Goal: Task Accomplishment & Management: Complete application form

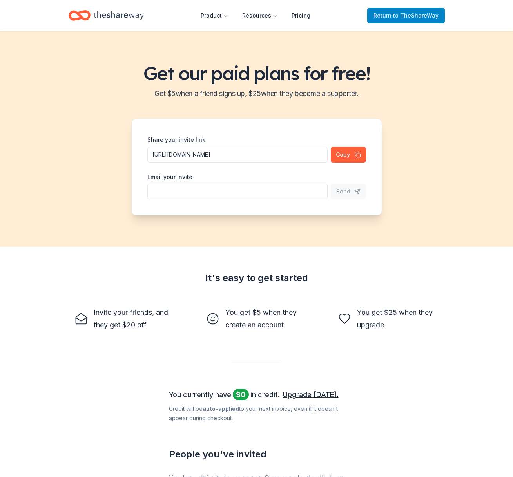
click at [410, 13] on span "to TheShareWay" at bounding box center [415, 15] width 45 height 7
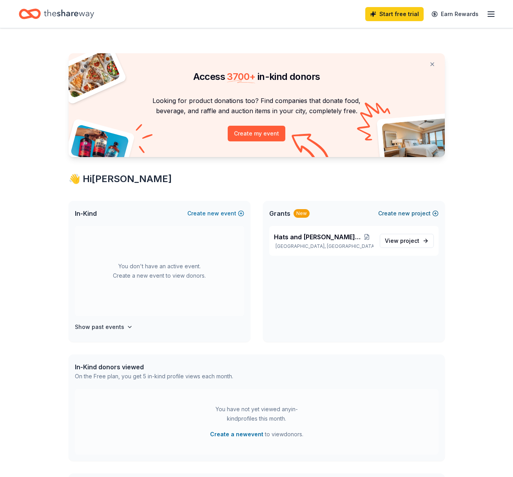
click at [403, 212] on span "new" at bounding box center [404, 213] width 12 height 9
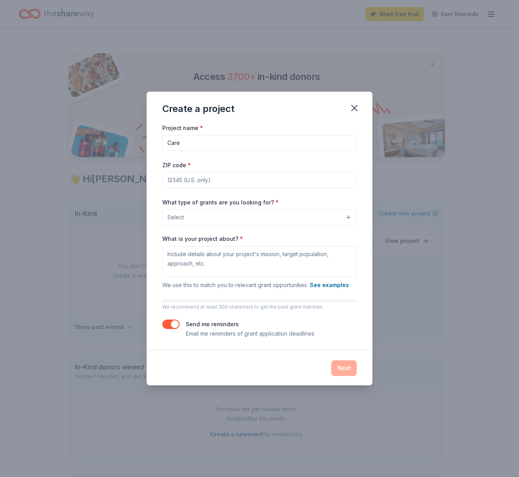
click at [348, 140] on input "Care" at bounding box center [259, 143] width 194 height 16
click at [349, 143] on input "Care" at bounding box center [259, 143] width 194 height 16
type input "[PERSON_NAME]"
type input "45068"
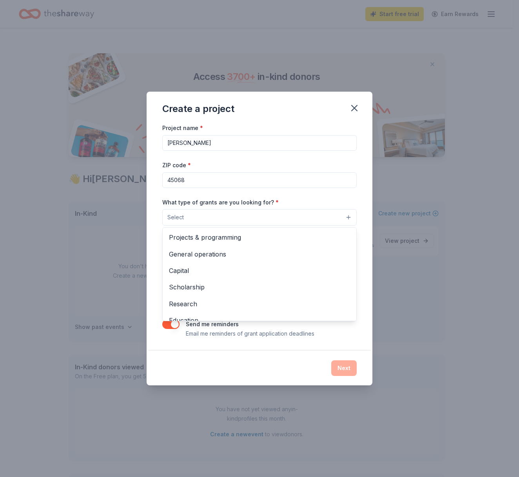
click at [226, 212] on button "Select" at bounding box center [259, 217] width 194 height 16
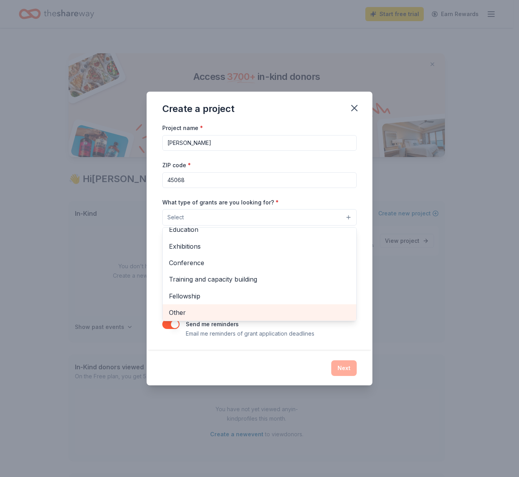
click at [266, 313] on span "Other" at bounding box center [259, 313] width 181 height 10
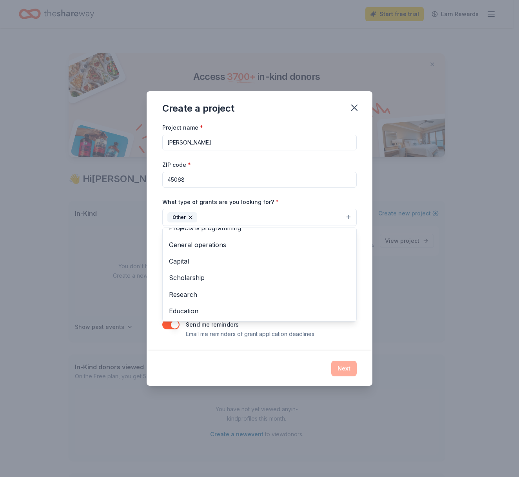
scroll to position [0, 0]
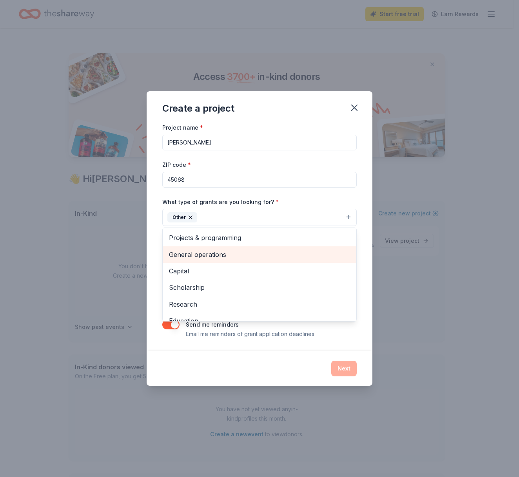
click at [216, 256] on span "General operations" at bounding box center [259, 255] width 181 height 10
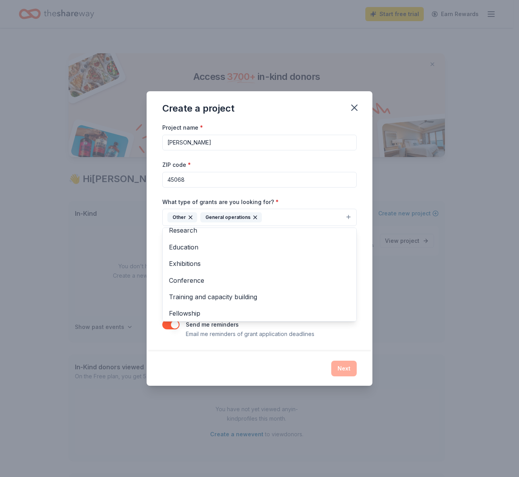
scroll to position [58, 0]
click at [435, 312] on div "Create a project Project name * Susie Richter ZIP code * 45068 What type of gra…" at bounding box center [259, 238] width 519 height 477
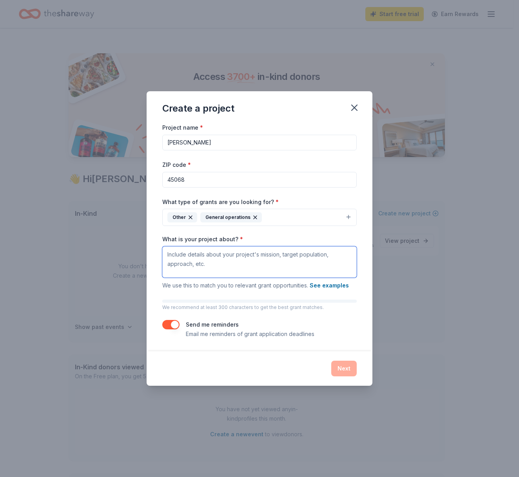
click at [210, 266] on textarea "What is your project about? *" at bounding box center [259, 262] width 194 height 31
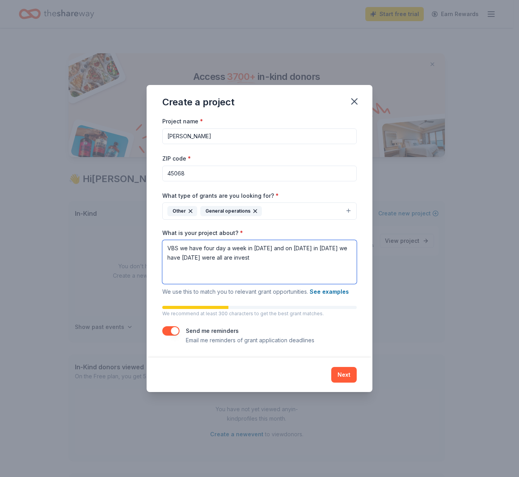
click at [259, 258] on textarea "VBS we have four day a week in July 20 and on July 26 in 2026 we have family da…" at bounding box center [259, 262] width 194 height 44
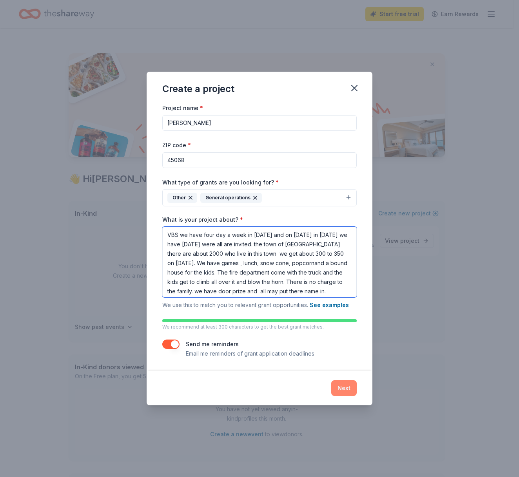
type textarea "VBS we have four day a week in July 20 and on July 26 in 2026 we have family da…"
click at [346, 387] on button "Next" at bounding box center [343, 389] width 25 height 16
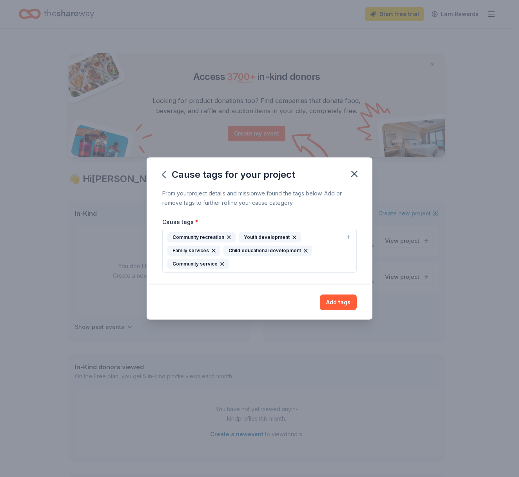
click at [350, 236] on icon "button" at bounding box center [348, 237] width 6 height 6
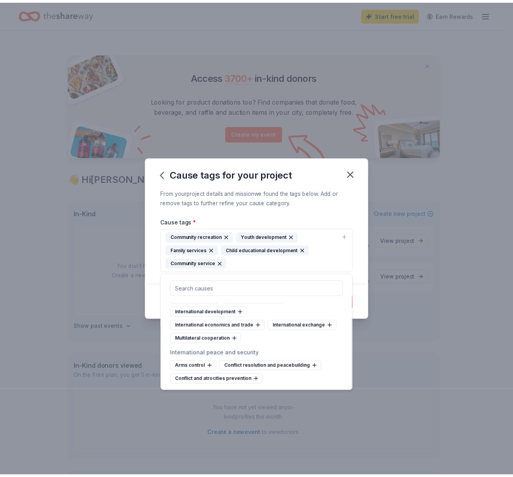
scroll to position [4581, 0]
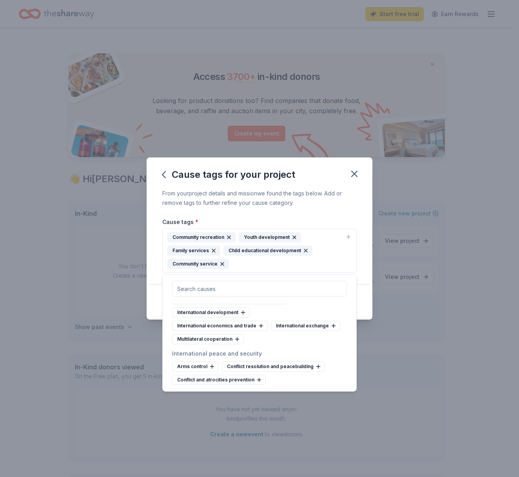
click at [377, 336] on div "Cause tags for your project From your project details and mission we found the …" at bounding box center [259, 238] width 519 height 477
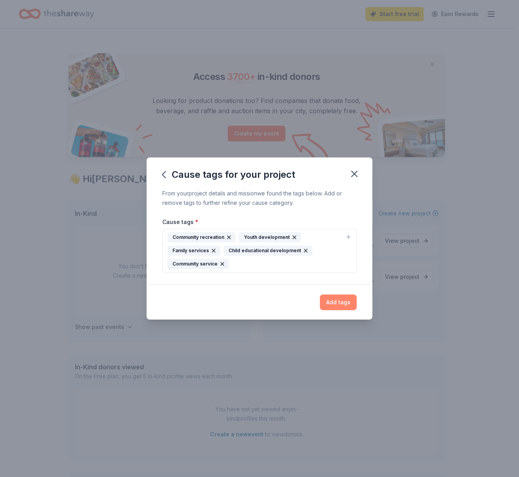
click at [339, 303] on button "Add tags" at bounding box center [338, 303] width 37 height 16
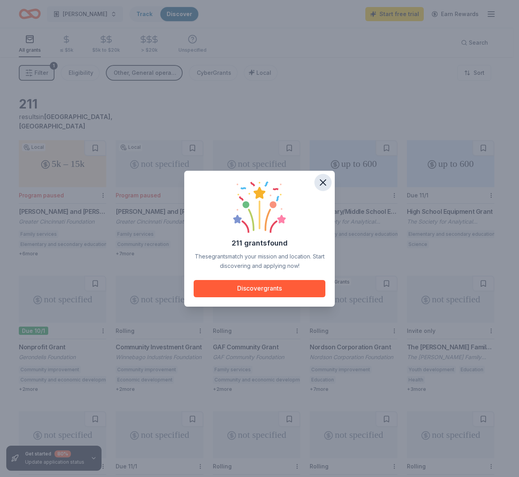
click at [321, 180] on icon "button" at bounding box center [322, 182] width 5 height 5
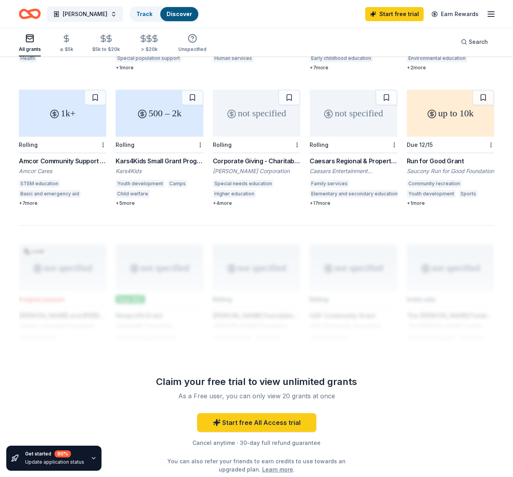
scroll to position [459, 0]
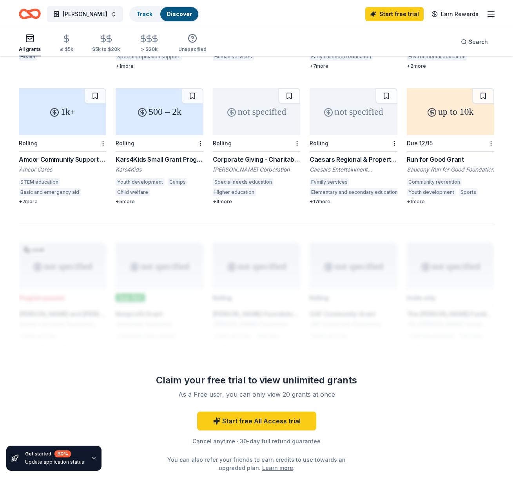
click at [176, 178] on div "Camps" at bounding box center [178, 182] width 20 height 8
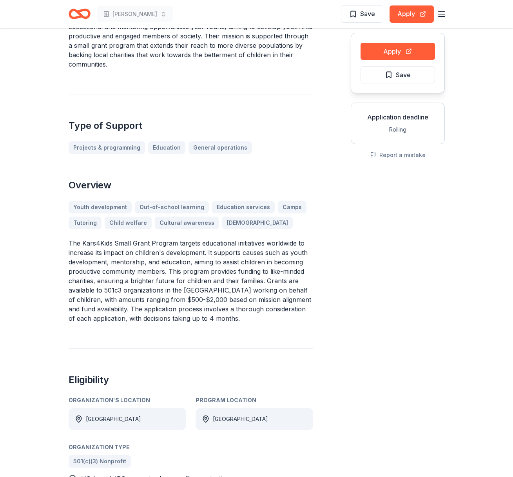
scroll to position [51, 0]
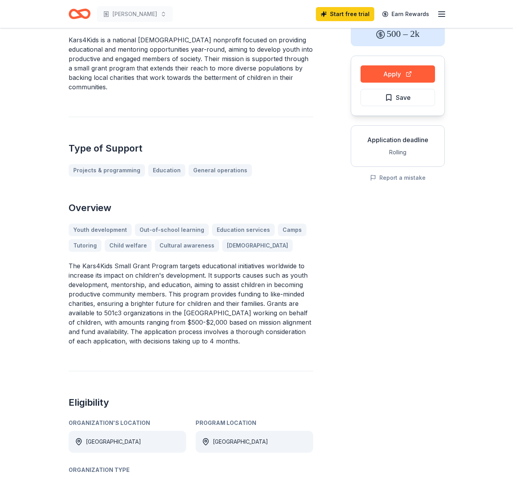
click at [281, 224] on div "Youth development Out-of-school learning Education services Camps Tutoring Chil…" at bounding box center [191, 238] width 245 height 28
click at [283, 224] on div "Youth development Out-of-school learning Education services Camps Tutoring Chil…" at bounding box center [191, 238] width 245 height 28
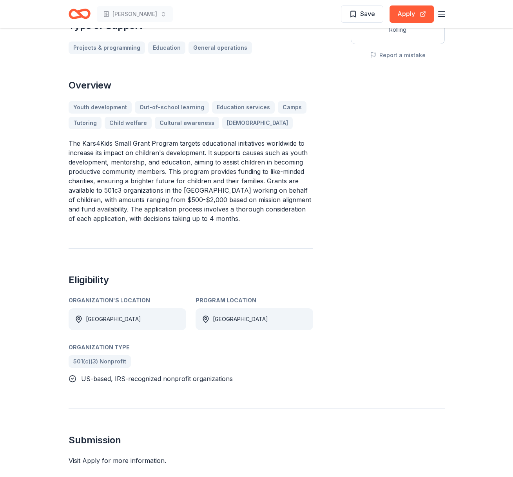
scroll to position [178, 0]
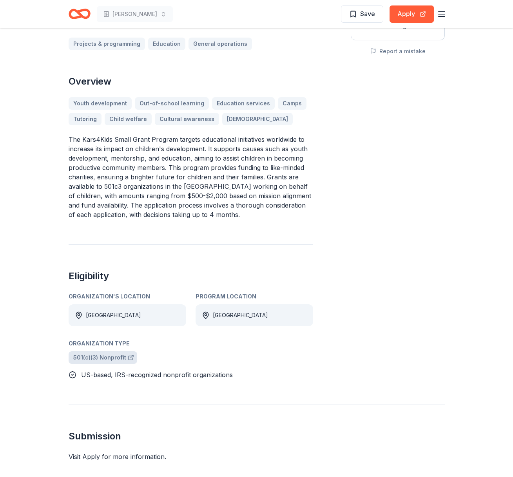
click at [119, 353] on span "501(c)(3) Nonprofit" at bounding box center [99, 357] width 53 height 9
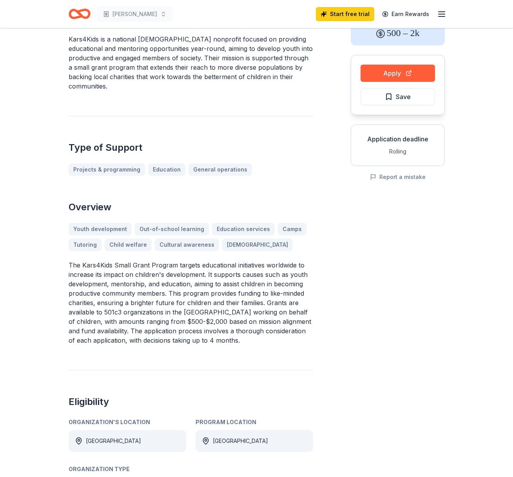
scroll to position [0, 0]
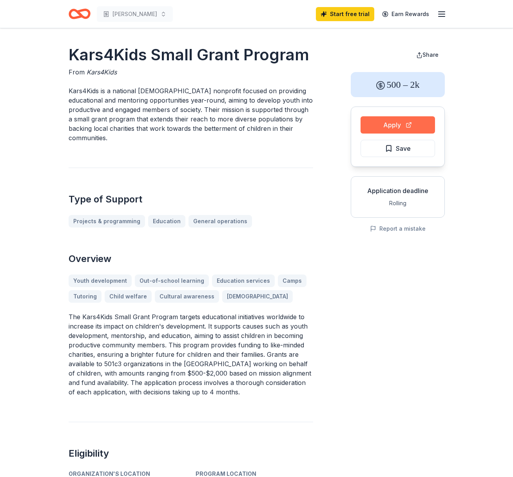
click at [394, 123] on button "Apply" at bounding box center [398, 124] width 74 height 17
